Goal: Download file/media

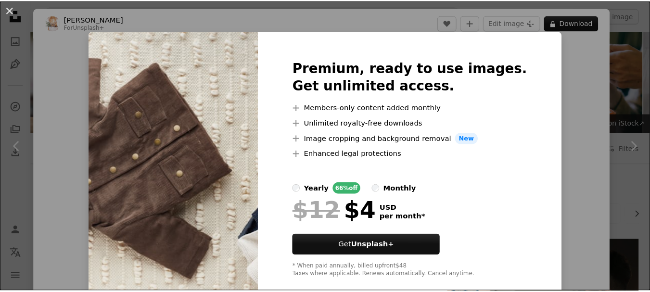
scroll to position [240, 0]
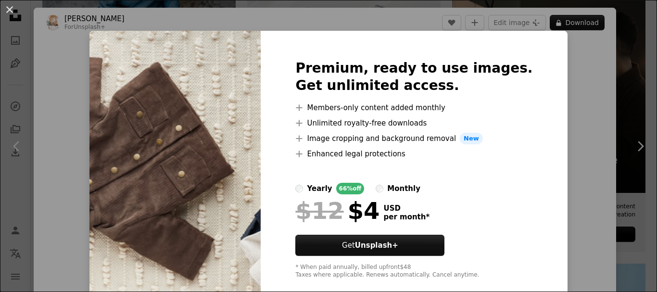
click at [551, 91] on div "An X shape Premium, ready to use images. Get unlimited access. A plus sign Memb…" at bounding box center [328, 146] width 657 height 292
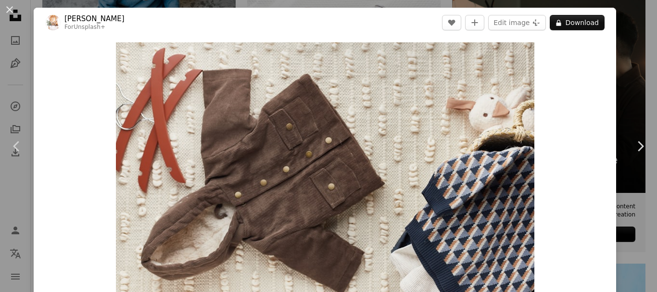
click at [622, 63] on div "An X shape Chevron left Chevron right [PERSON_NAME] For Unsplash+ A heart A plu…" at bounding box center [328, 146] width 657 height 292
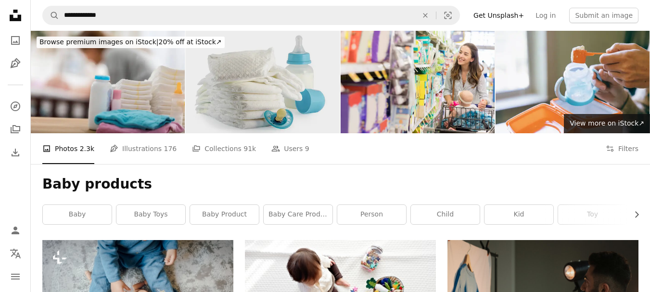
click at [248, 89] on img at bounding box center [263, 82] width 154 height 102
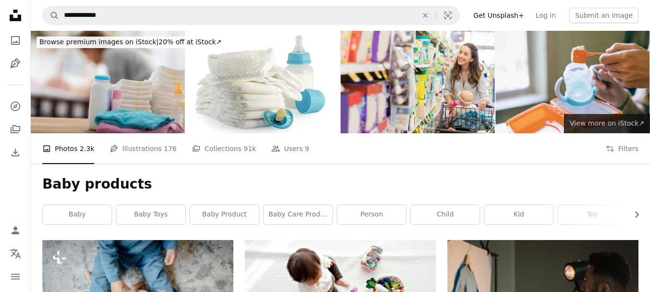
click at [576, 117] on link "View more ↗ View more on iStock ↗" at bounding box center [607, 123] width 86 height 19
